Goal: Task Accomplishment & Management: Manage account settings

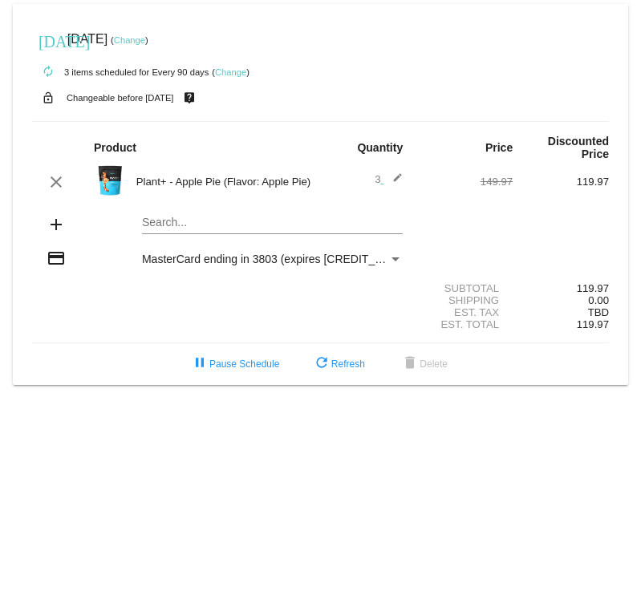
click at [145, 41] on link "Change" at bounding box center [129, 40] width 31 height 10
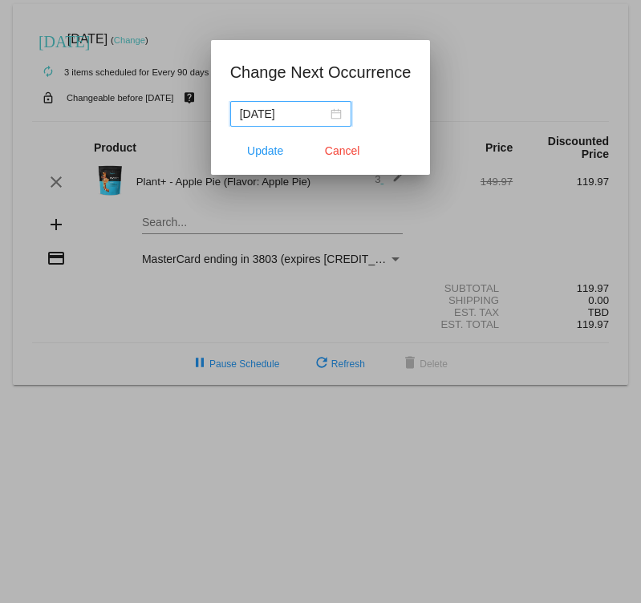
drag, startPoint x: 298, startPoint y: 113, endPoint x: 308, endPoint y: 109, distance: 10.4
click at [299, 113] on input "[DATE]" at bounding box center [283, 114] width 87 height 18
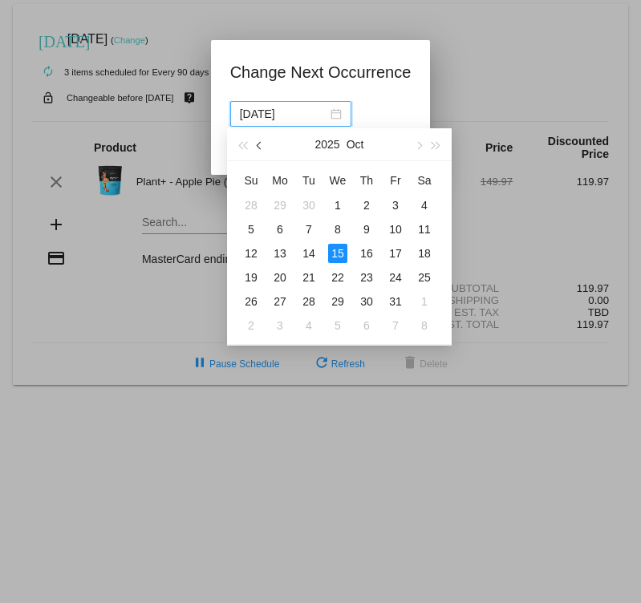
click at [260, 146] on span "button" at bounding box center [261, 146] width 8 height 8
click at [400, 279] on div "26" at bounding box center [395, 277] width 19 height 19
type input "[DATE]"
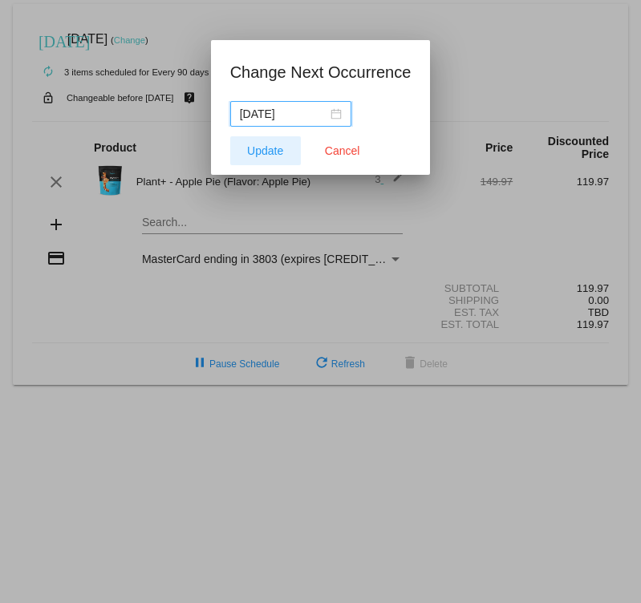
click at [266, 155] on span "Update" at bounding box center [265, 150] width 36 height 13
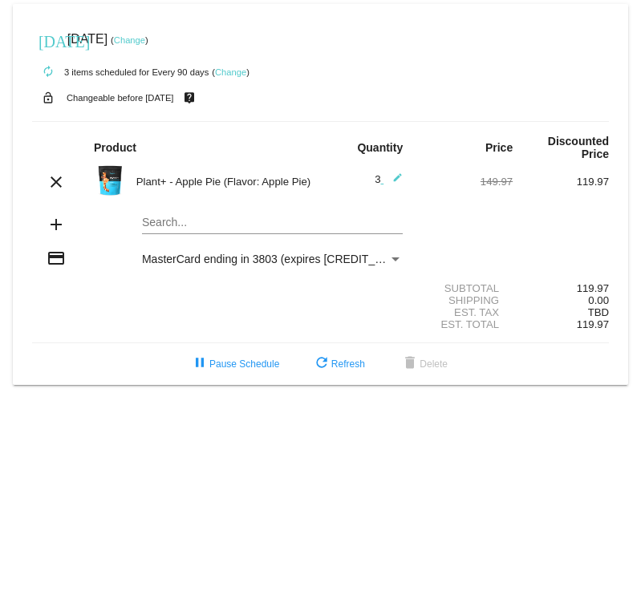
click at [234, 71] on link "Change" at bounding box center [230, 72] width 31 height 10
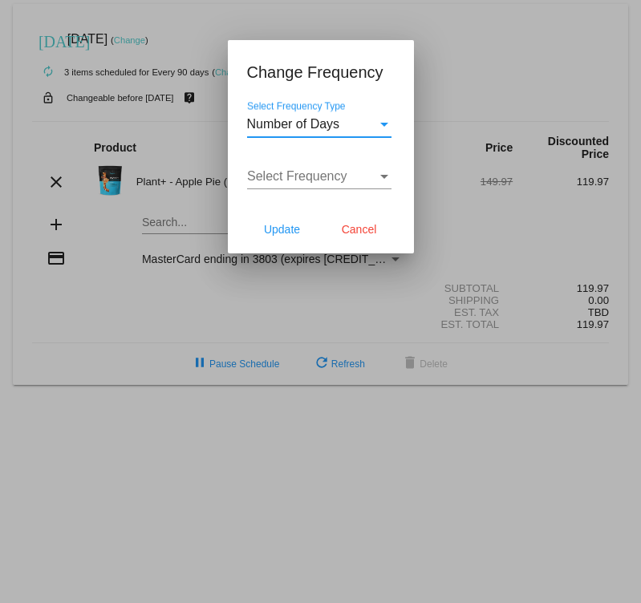
click at [384, 177] on div "Select Frequency" at bounding box center [384, 177] width 8 height 4
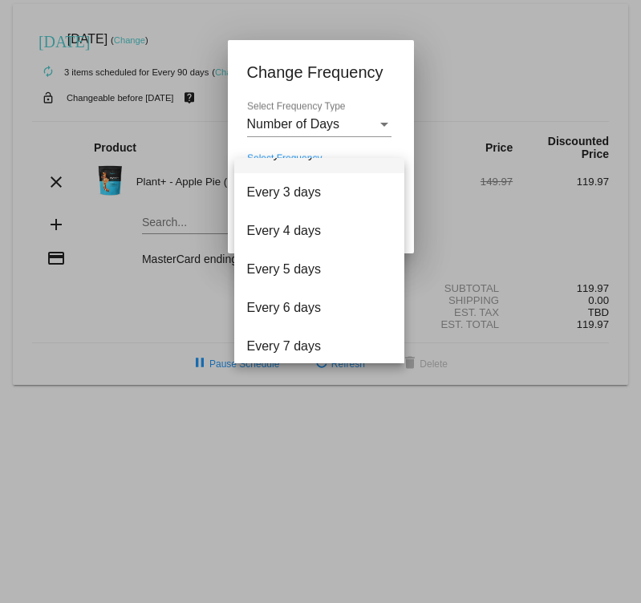
scroll to position [64, 0]
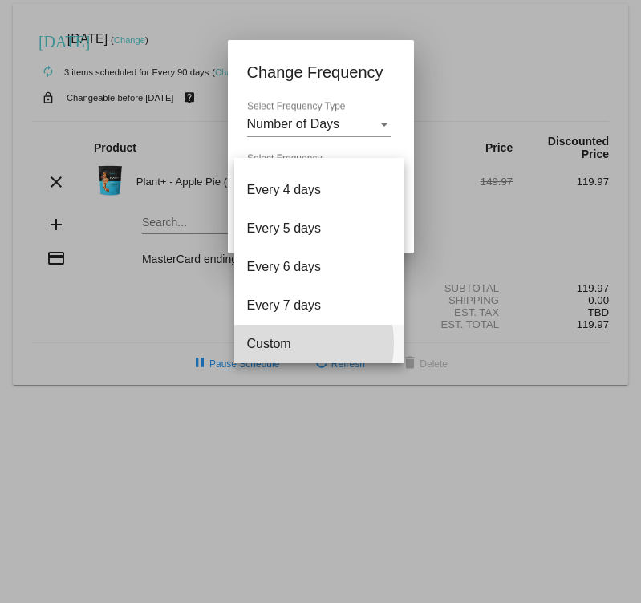
click at [278, 343] on span "Custom" at bounding box center [319, 344] width 144 height 39
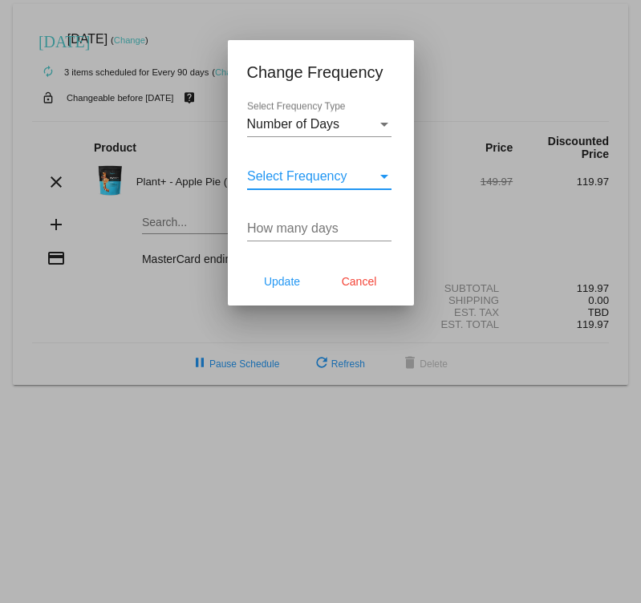
click at [378, 178] on div "Select Frequency" at bounding box center [384, 176] width 14 height 14
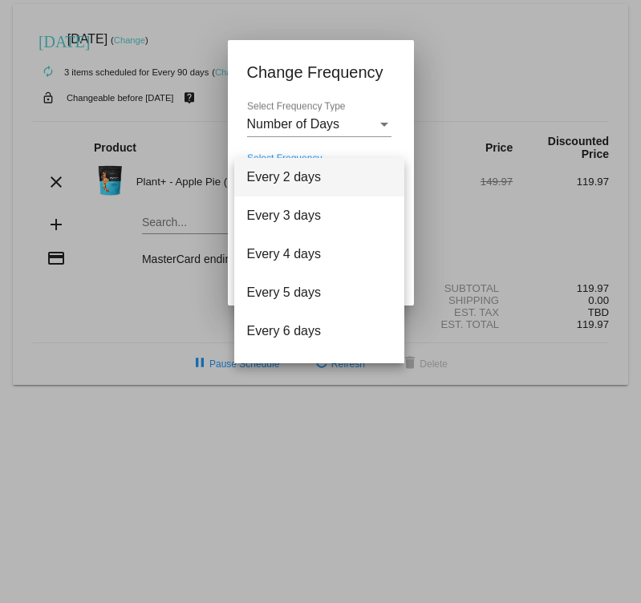
click at [412, 140] on div at bounding box center [320, 301] width 641 height 603
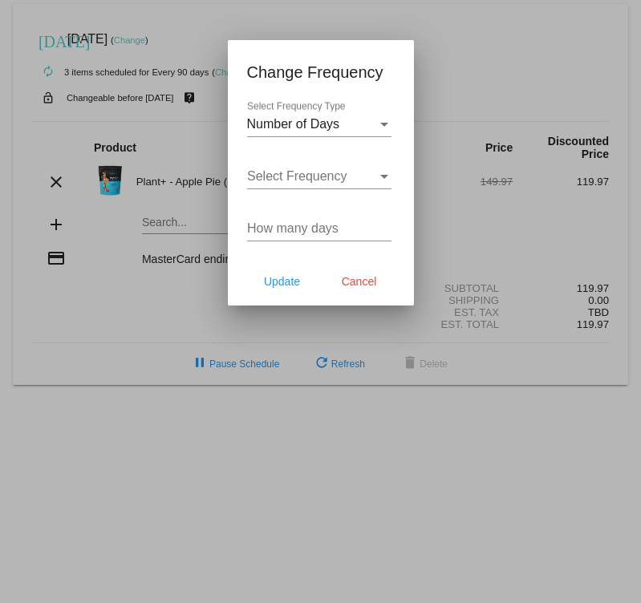
click at [351, 234] on input "How many days" at bounding box center [319, 228] width 144 height 14
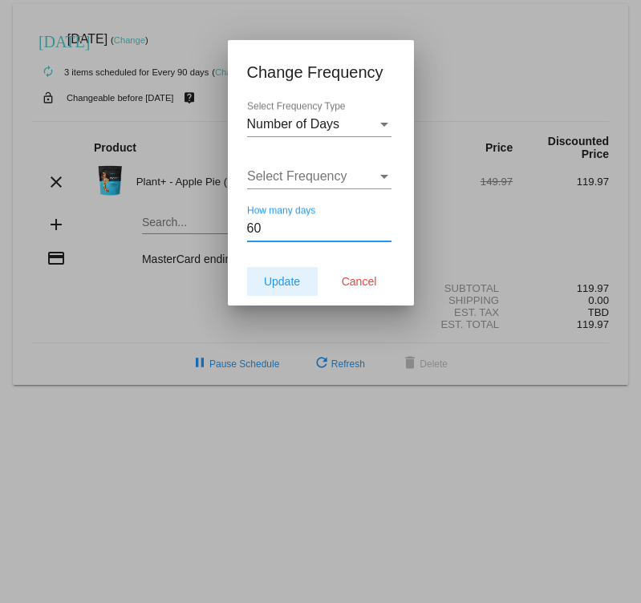
type input "60"
click at [285, 284] on span "Update" at bounding box center [282, 281] width 36 height 13
